Goal: Task Accomplishment & Management: Manage account settings

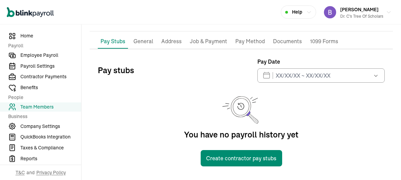
scroll to position [47, 0]
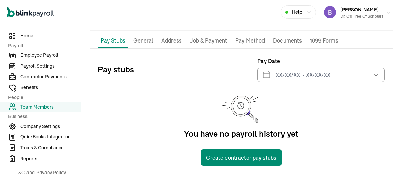
click at [369, 12] on span "[PERSON_NAME]" at bounding box center [360, 9] width 38 height 6
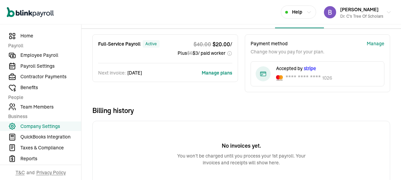
click at [217, 71] on button "Manage plans" at bounding box center [217, 72] width 31 height 7
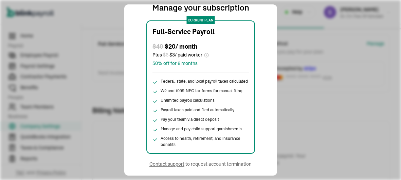
click at [279, 45] on div "Manage your subscription current plan Full-Service Payroll $ 40 $ 20 / month Pl…" at bounding box center [201, 89] width 164 height 171
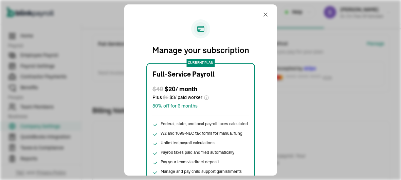
click at [203, 104] on span "50% off for 6 months" at bounding box center [201, 105] width 97 height 7
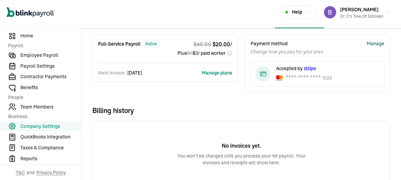
click at [377, 40] on div "Manage" at bounding box center [376, 43] width 18 height 7
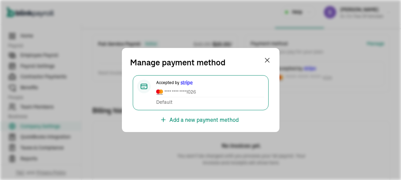
click at [168, 98] on div "Accepted by **** **** **** 1026 Default" at bounding box center [210, 93] width 108 height 26
click at [266, 50] on div "Manage payment method Accepted by **** **** **** 1026 Default Add a new payment…" at bounding box center [201, 90] width 158 height 84
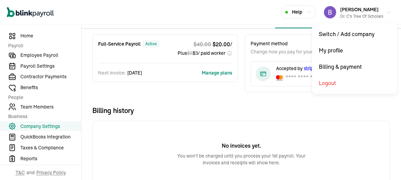
click at [327, 11] on img "button" at bounding box center [330, 12] width 12 height 12
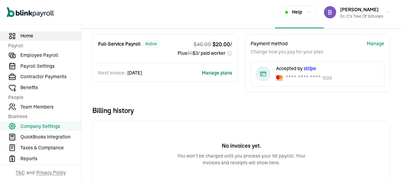
click at [39, 36] on span "Home" at bounding box center [50, 35] width 61 height 7
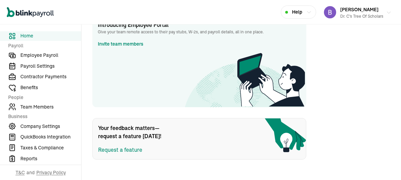
click at [360, 10] on span "[PERSON_NAME]" at bounding box center [360, 9] width 38 height 6
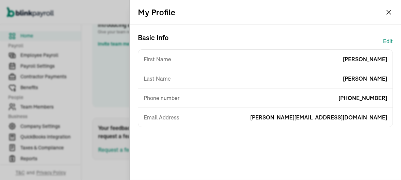
click at [383, 11] on div "My Profile" at bounding box center [266, 12] width 272 height 24
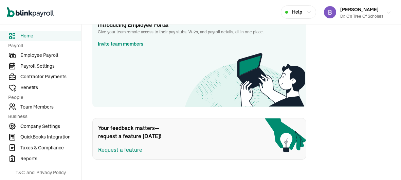
click at [389, 13] on icon "button" at bounding box center [388, 13] width 3 height 2
click at [40, 109] on span "Team Members" at bounding box center [50, 106] width 61 height 7
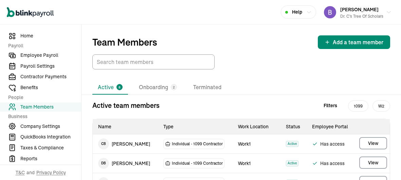
click at [214, 45] on div "Team Members Add a team member" at bounding box center [241, 42] width 298 height 14
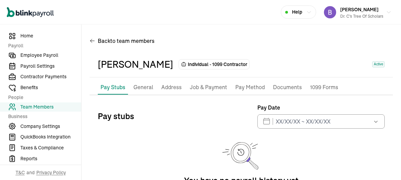
click at [351, 99] on div "Pay Stubs General Address Job & Payment Pay Method Documents 1099 Forms Pay stu…" at bounding box center [242, 146] width 304 height 132
